Goal: Check status: Check status

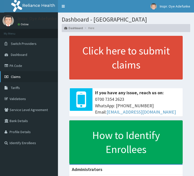
click at [18, 77] on span "Claims" at bounding box center [16, 77] width 10 height 5
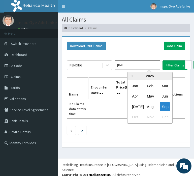
click at [132, 65] on input "Sep 2025" at bounding box center [136, 65] width 45 height 9
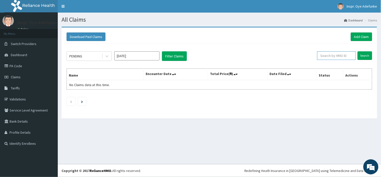
click at [193, 55] on input "text" at bounding box center [336, 55] width 39 height 9
type input "EKI/10021/C"
click at [193, 54] on input "Search" at bounding box center [365, 55] width 15 height 9
